Goal: Task Accomplishment & Management: Use online tool/utility

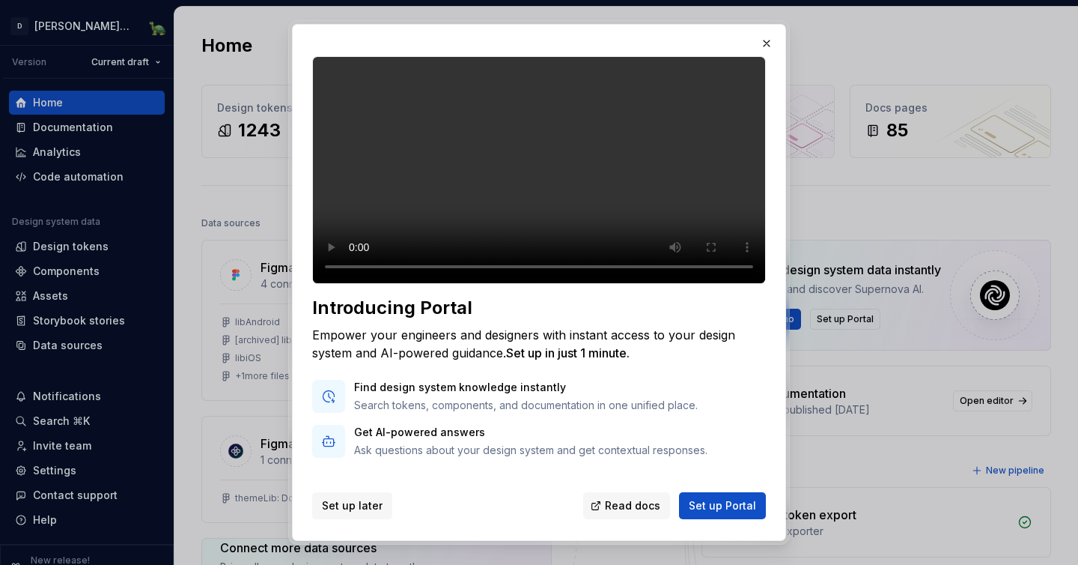
click at [361, 514] on button "Set up later" at bounding box center [352, 505] width 80 height 27
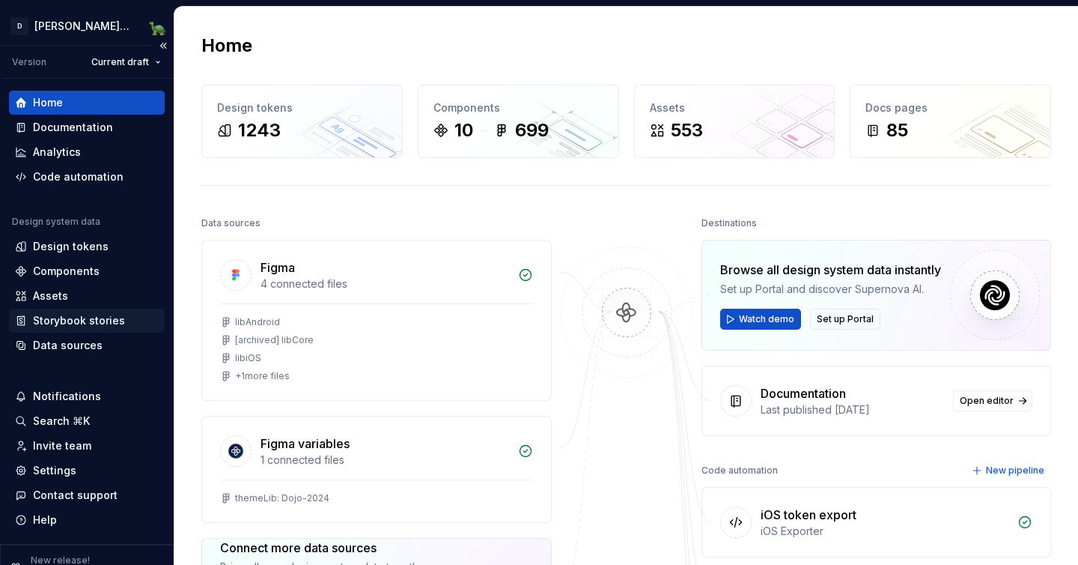
click at [77, 315] on div "Storybook stories" at bounding box center [79, 320] width 92 height 15
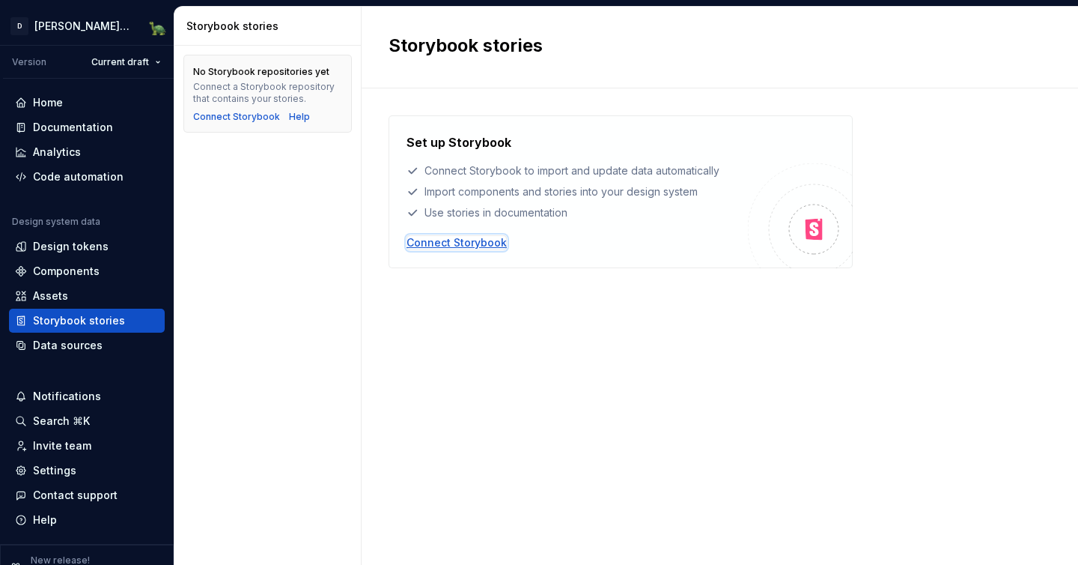
click at [451, 237] on div "Connect Storybook" at bounding box center [457, 242] width 100 height 15
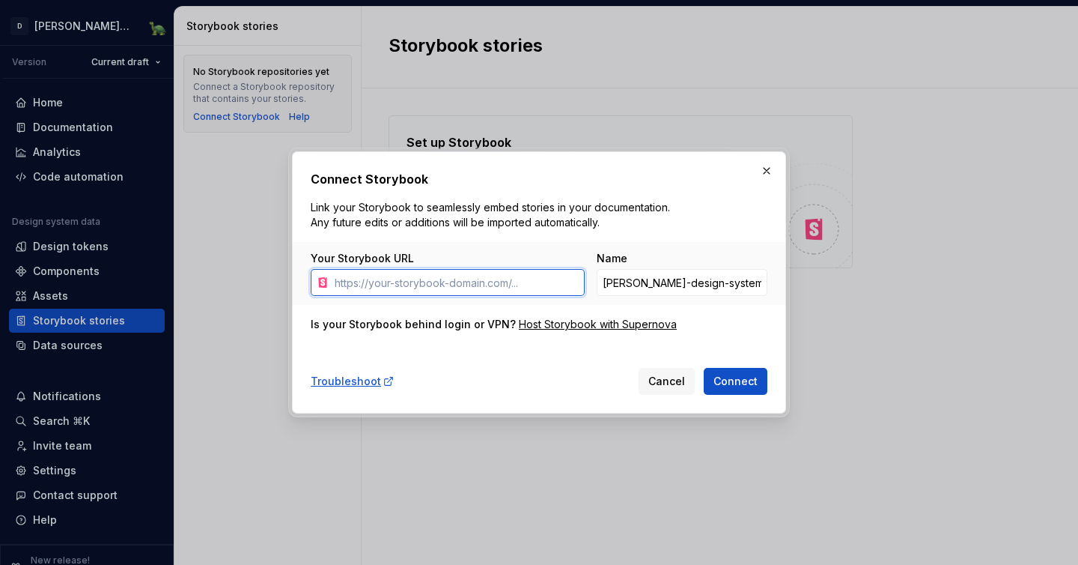
paste input "[URL][DOMAIN_NAME]"
type input "[URL][DOMAIN_NAME]"
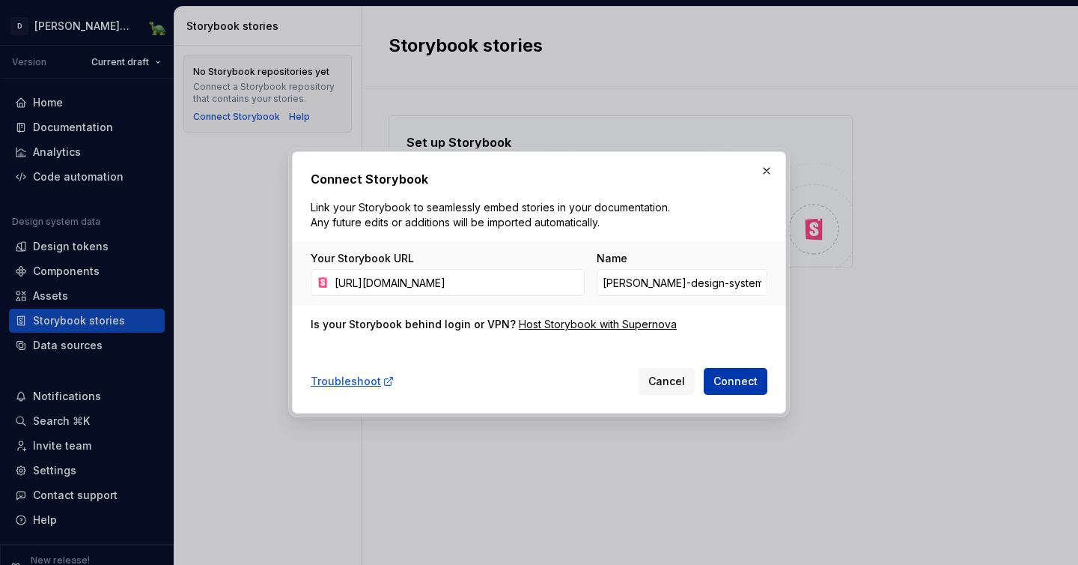
click at [752, 380] on span "Connect" at bounding box center [736, 381] width 44 height 15
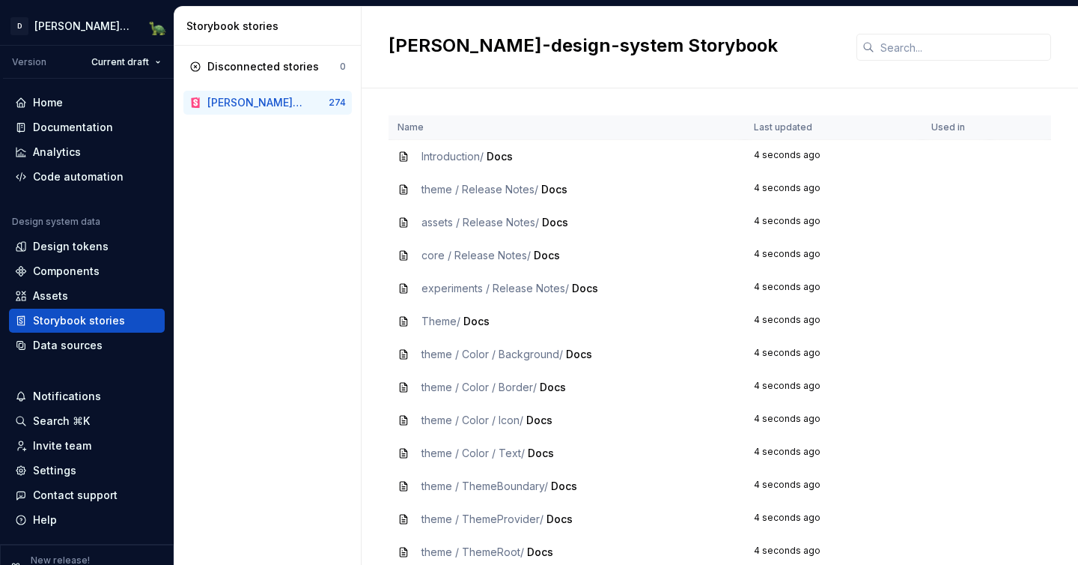
click at [305, 107] on div "[PERSON_NAME]-design-system Storybook" at bounding box center [255, 102] width 97 height 15
click at [96, 345] on div "Data sources" at bounding box center [68, 345] width 70 height 15
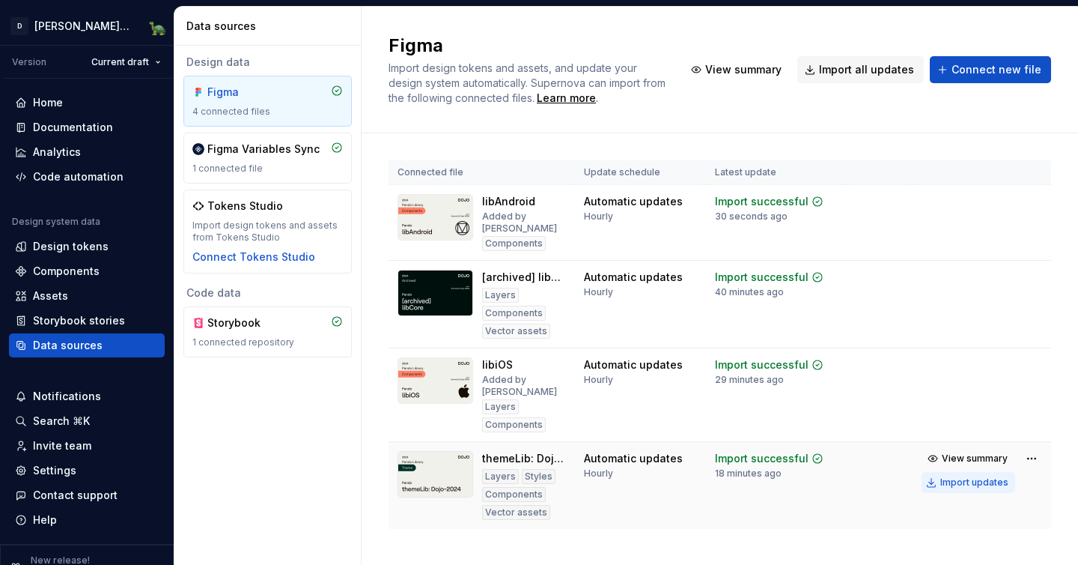
click at [967, 481] on div "Import updates" at bounding box center [974, 482] width 68 height 12
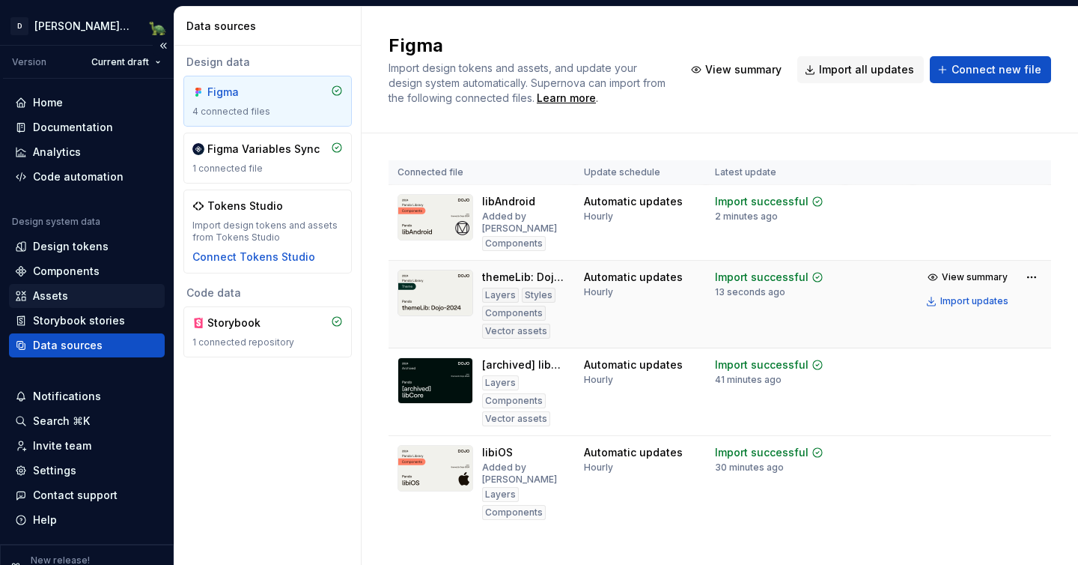
click at [86, 294] on div "Assets" at bounding box center [87, 295] width 144 height 15
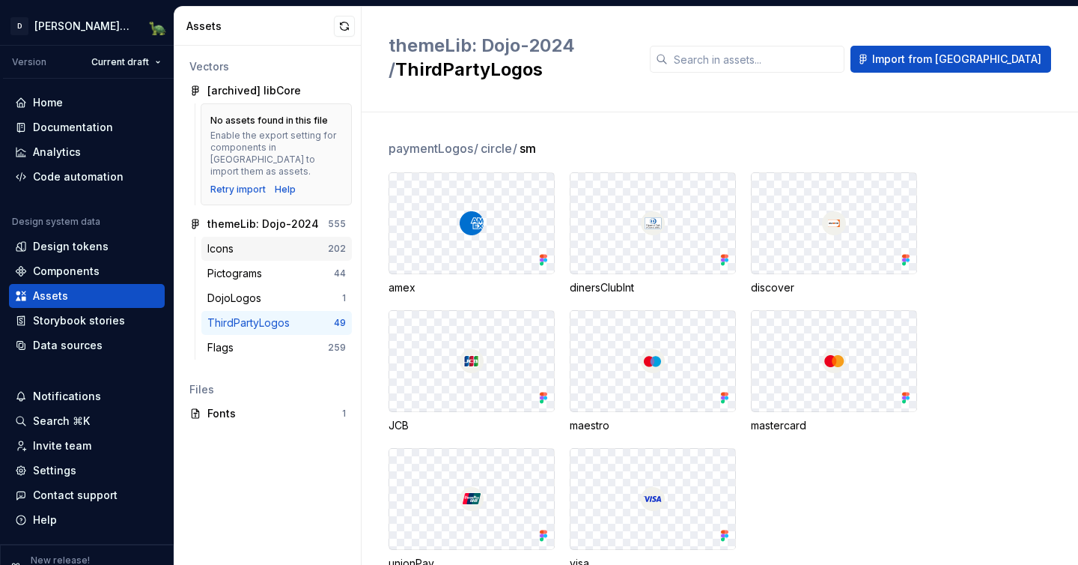
click at [272, 241] on div "Icons" at bounding box center [267, 248] width 121 height 15
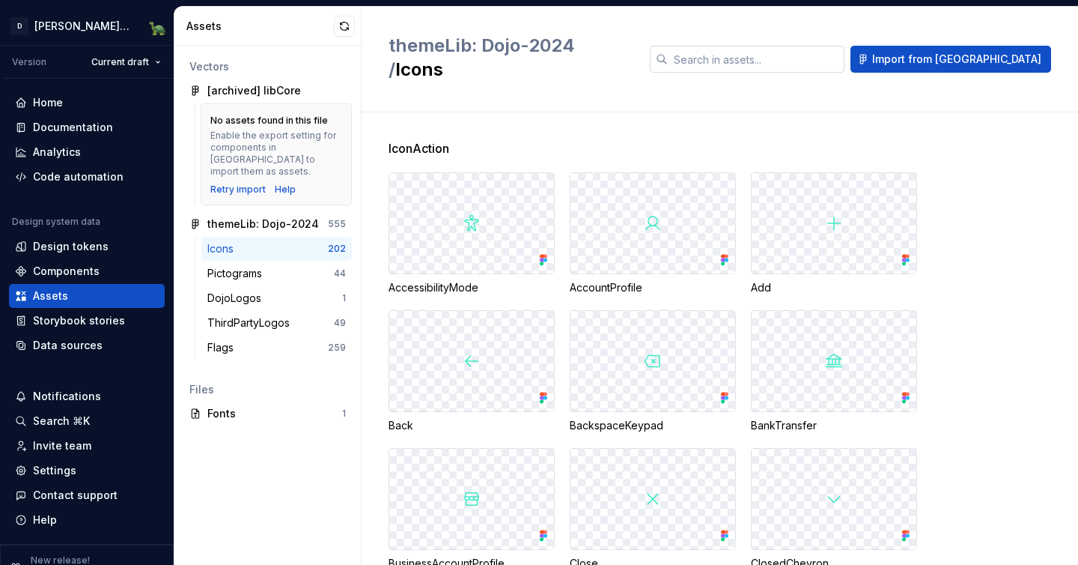
click at [795, 49] on input "text" at bounding box center [756, 59] width 177 height 27
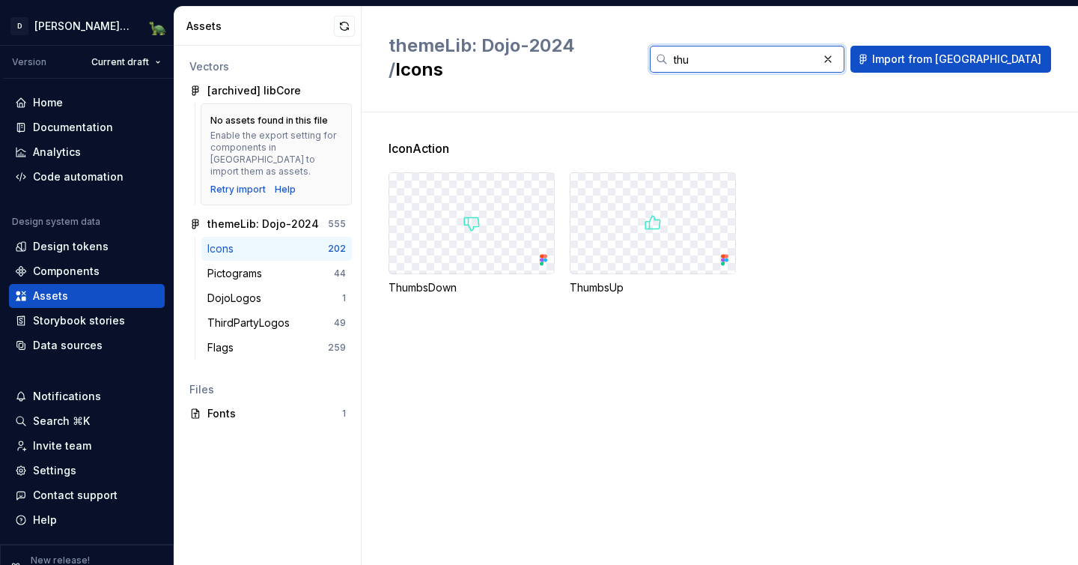
type input "thu"
